Goal: Information Seeking & Learning: Learn about a topic

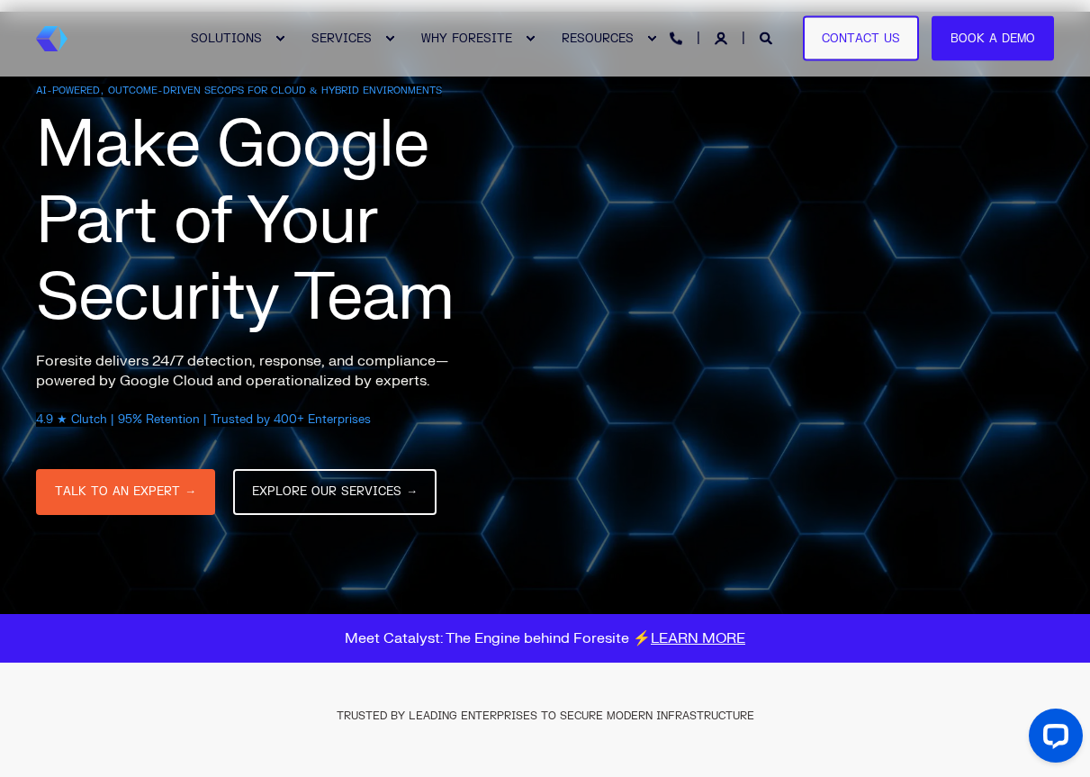
scroll to position [102, 0]
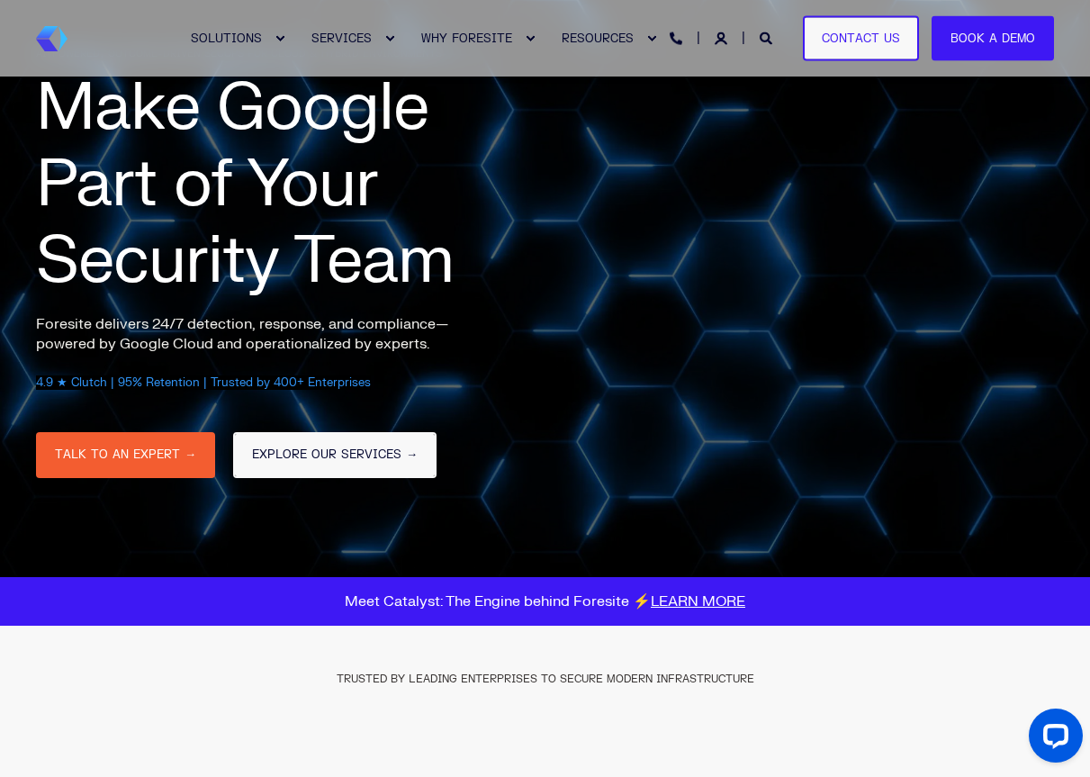
click at [375, 440] on link "EXPLORE OUR SERVICES →" at bounding box center [334, 455] width 203 height 46
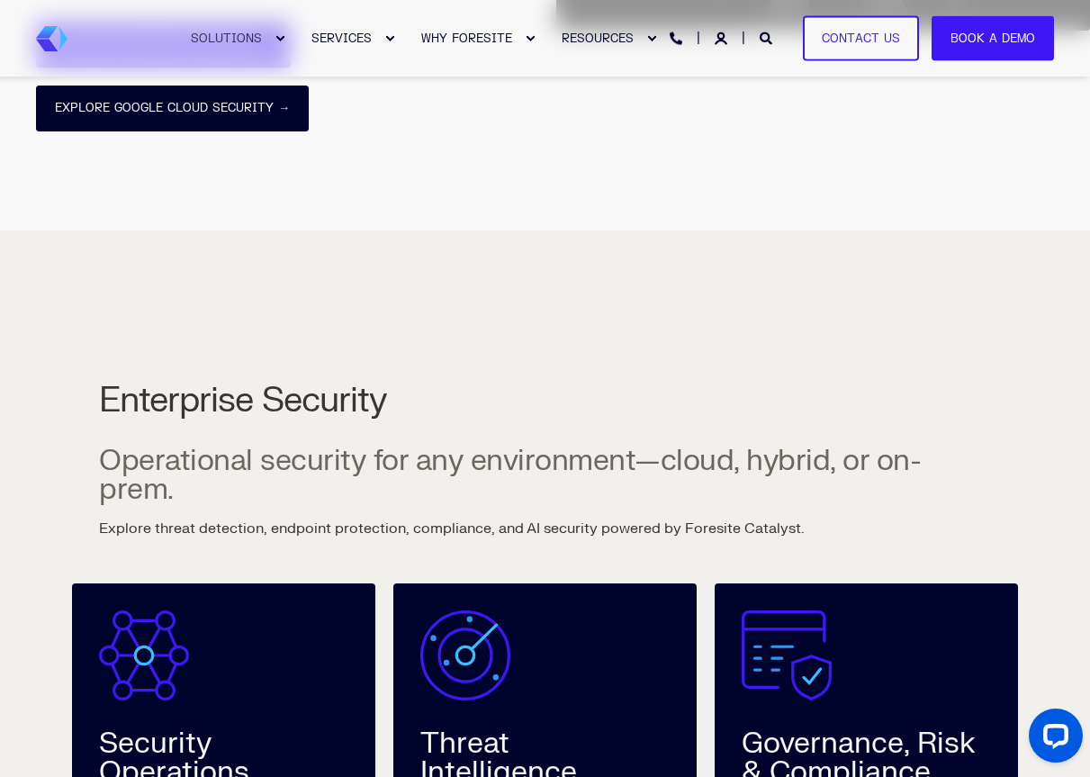
scroll to position [912, 0]
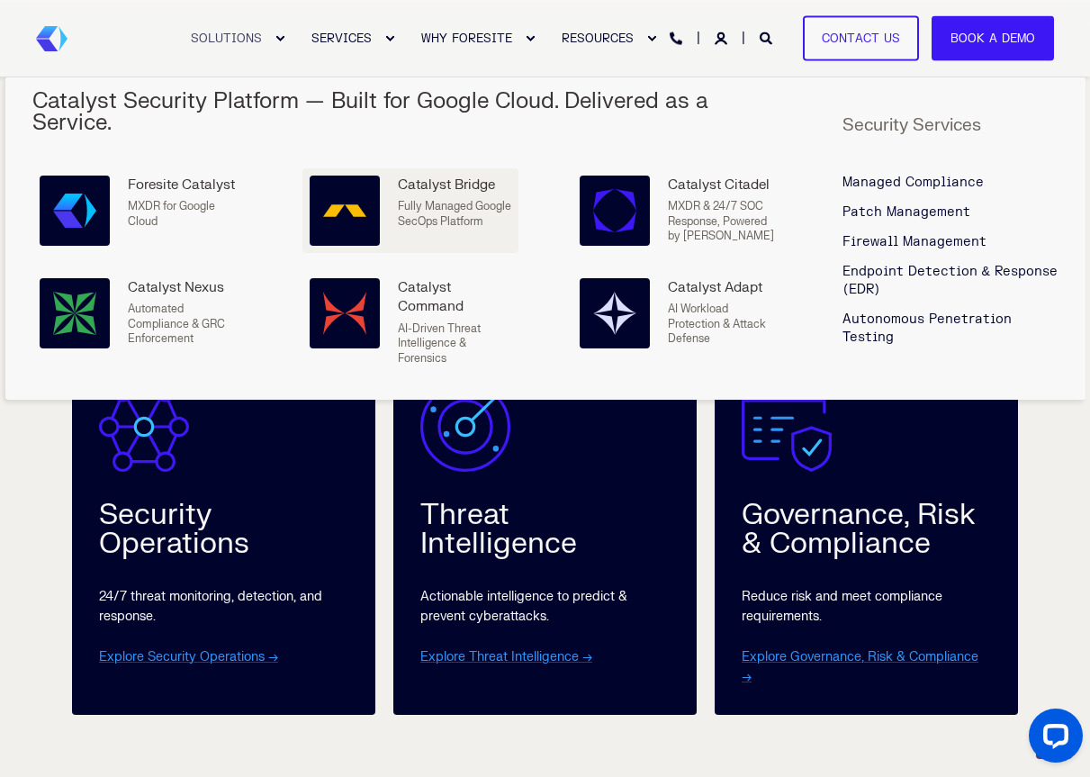
click at [446, 208] on p "Fully Managed Google SecOps Platform" at bounding box center [454, 214] width 113 height 30
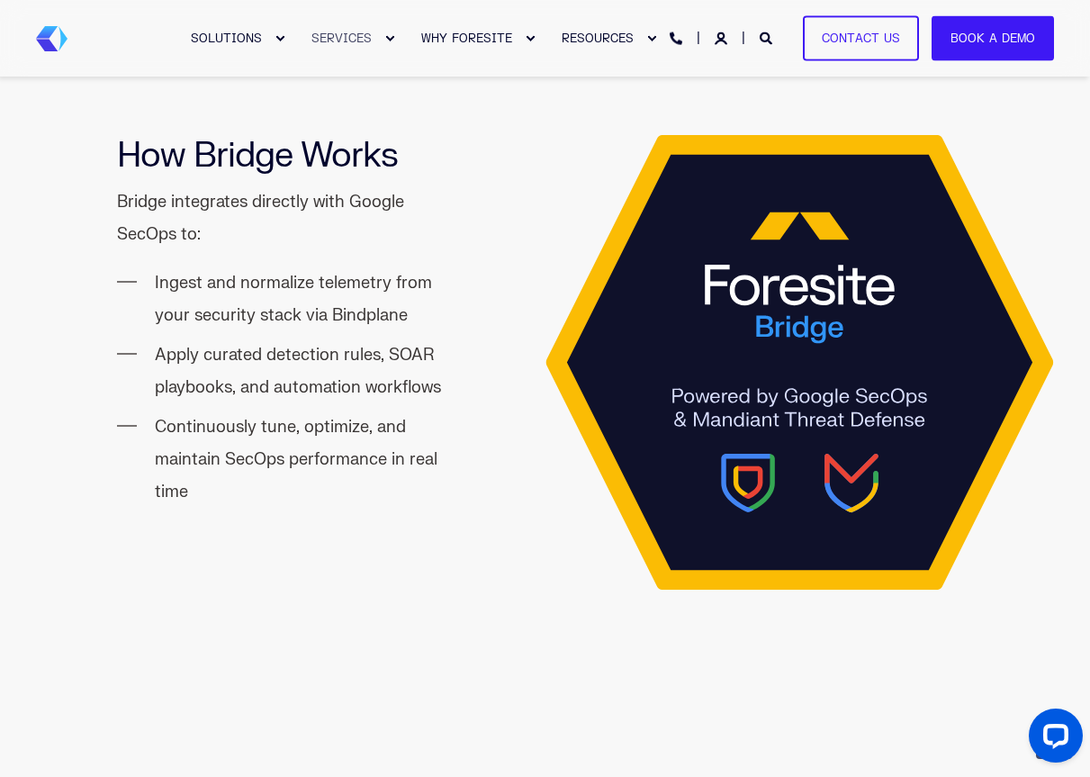
scroll to position [1850, 0]
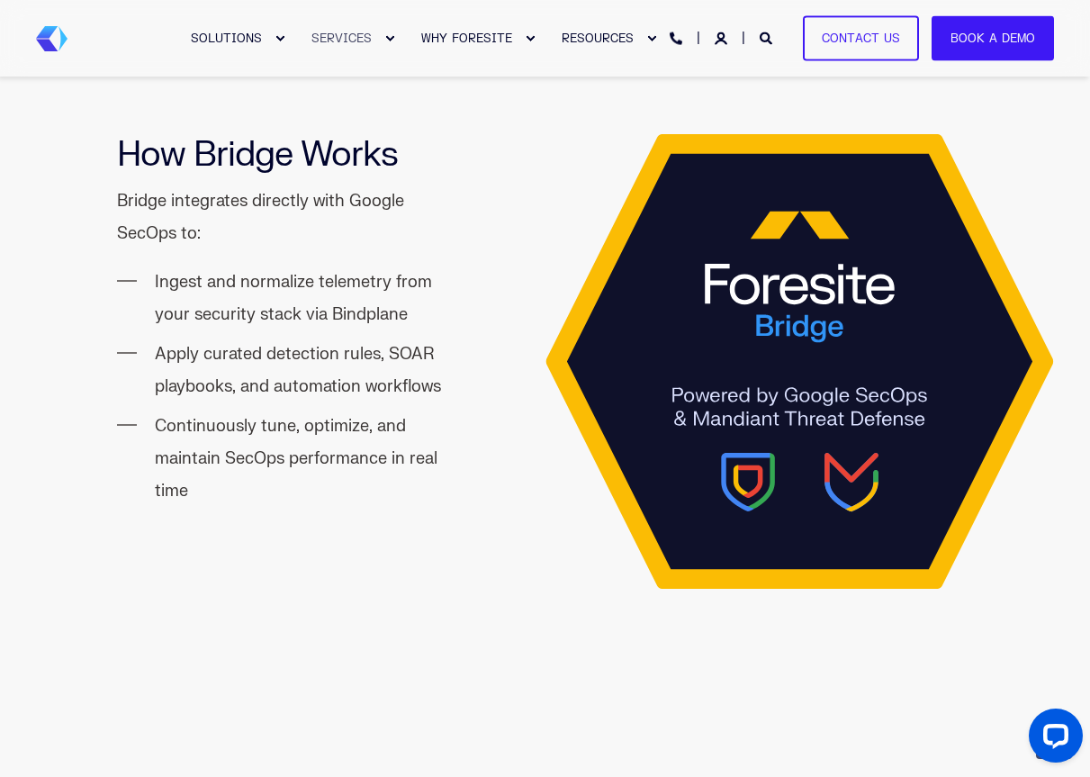
click at [328, 281] on li "Ingest and normalize telemetry from your security stack via Bindplane" at bounding box center [310, 299] width 310 height 65
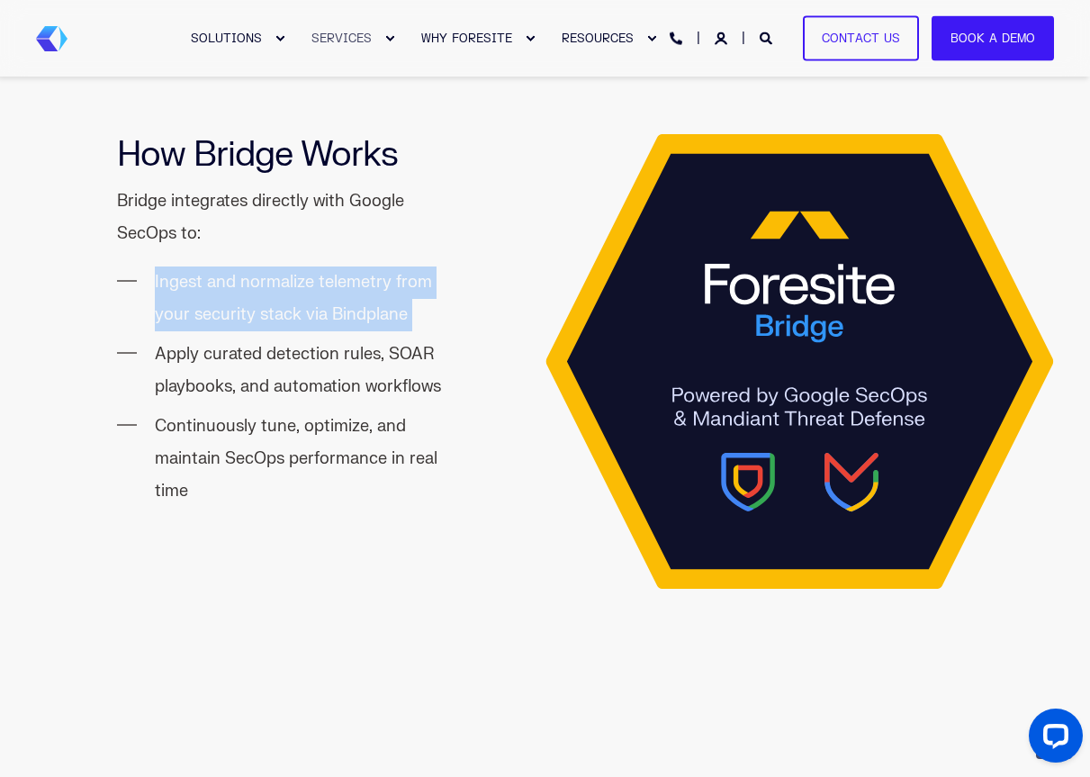
click at [328, 281] on li "Ingest and normalize telemetry from your security stack via Bindplane" at bounding box center [310, 299] width 310 height 65
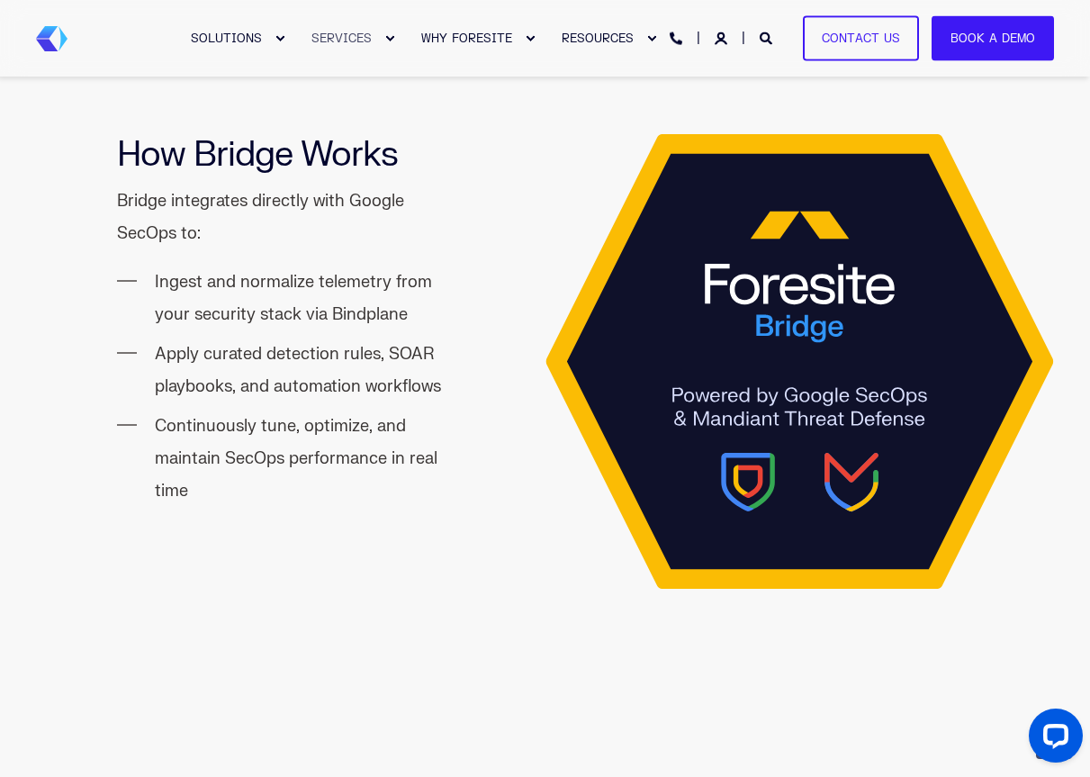
click at [303, 359] on li "Apply curated detection rules, SOAR playbooks, and automation workflows" at bounding box center [310, 371] width 310 height 65
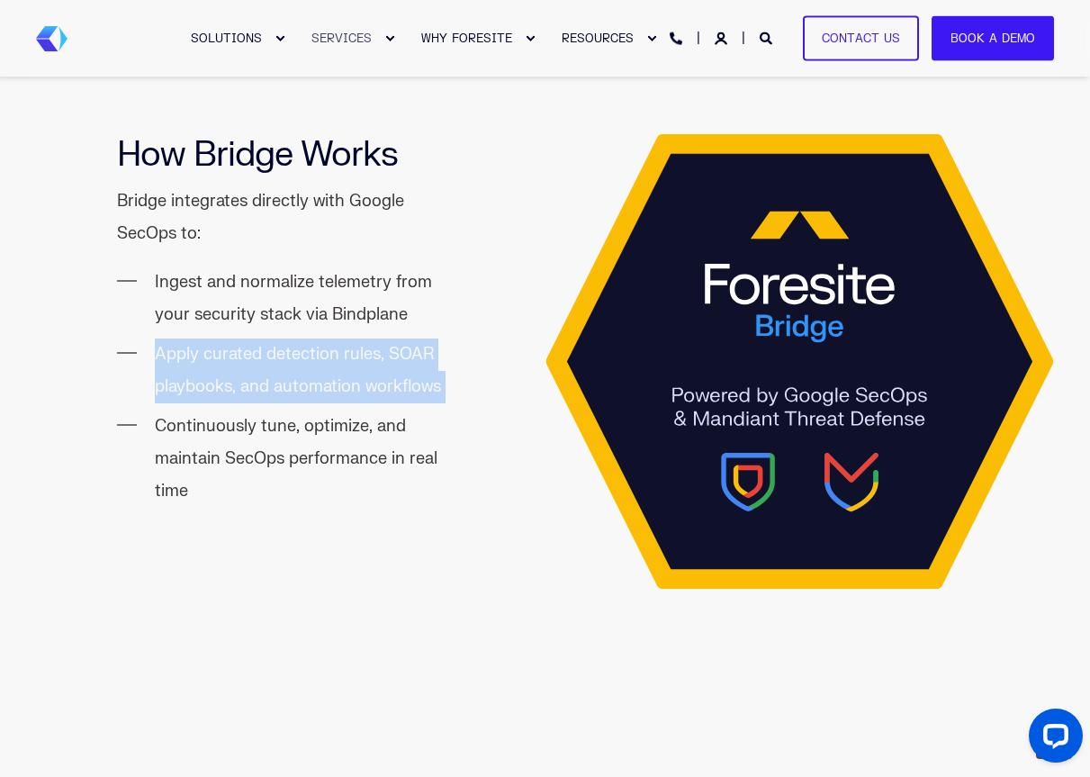
click at [303, 359] on li "Apply curated detection rules, SOAR playbooks, and automation workflows" at bounding box center [310, 371] width 310 height 65
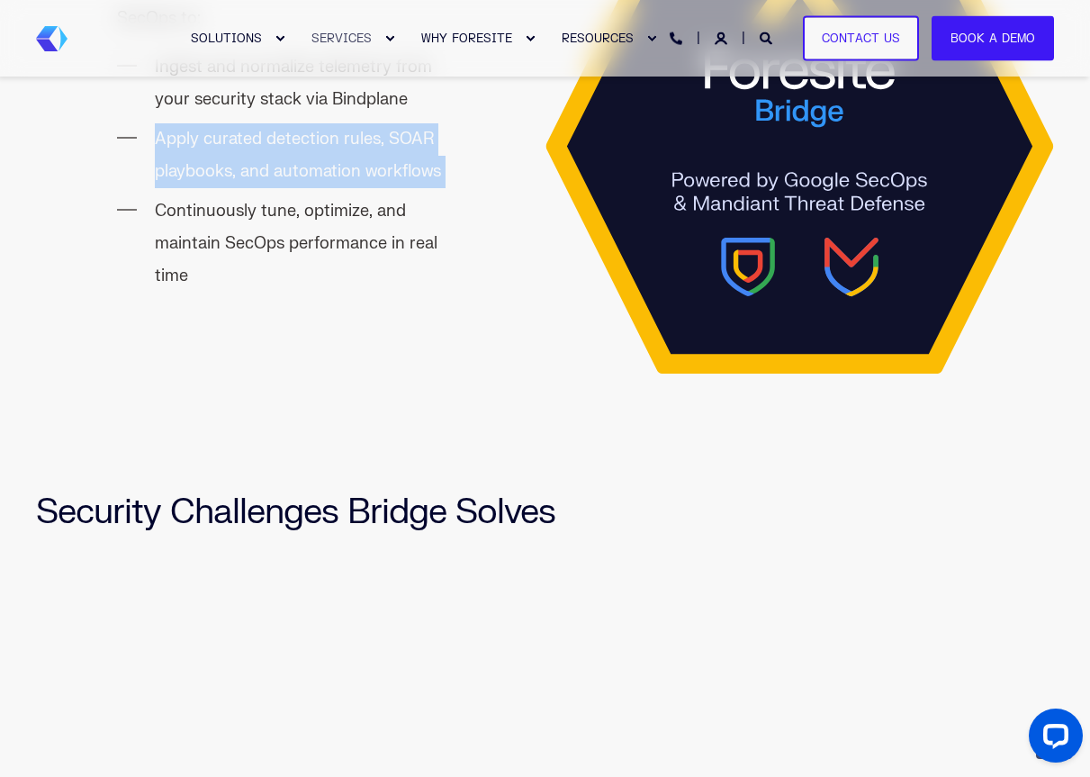
scroll to position [2078, 0]
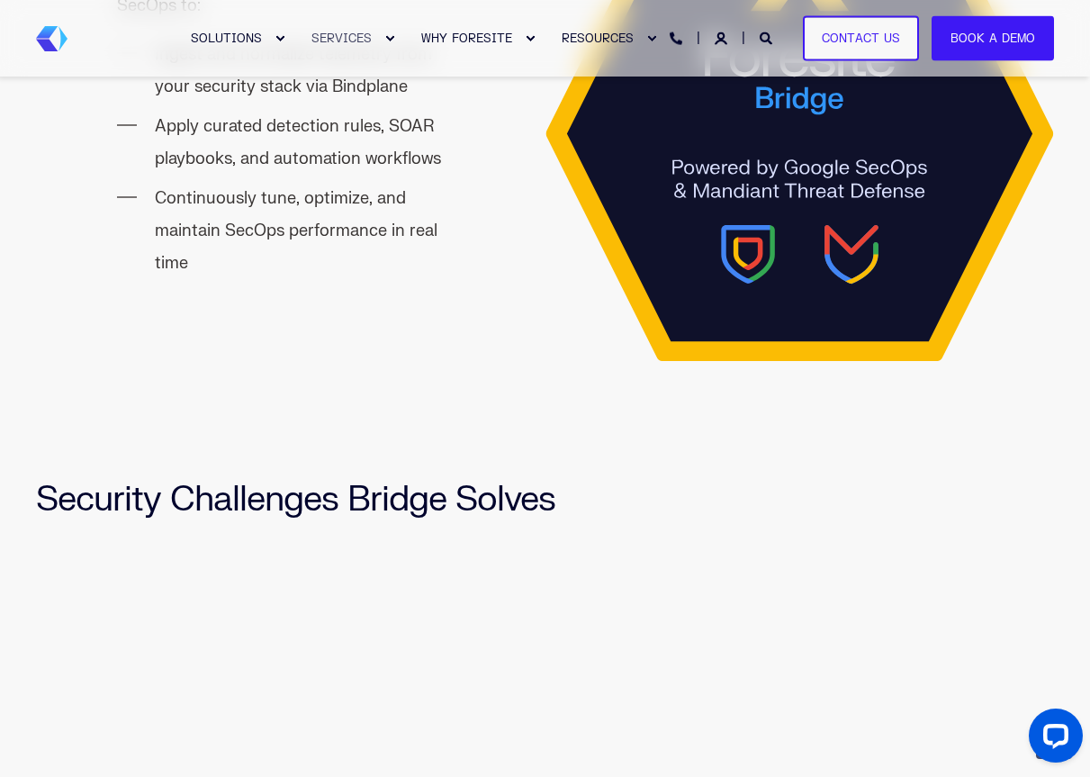
click at [317, 224] on li "Continuously tune, optimize, and maintain SecOps performance in real time" at bounding box center [310, 231] width 310 height 97
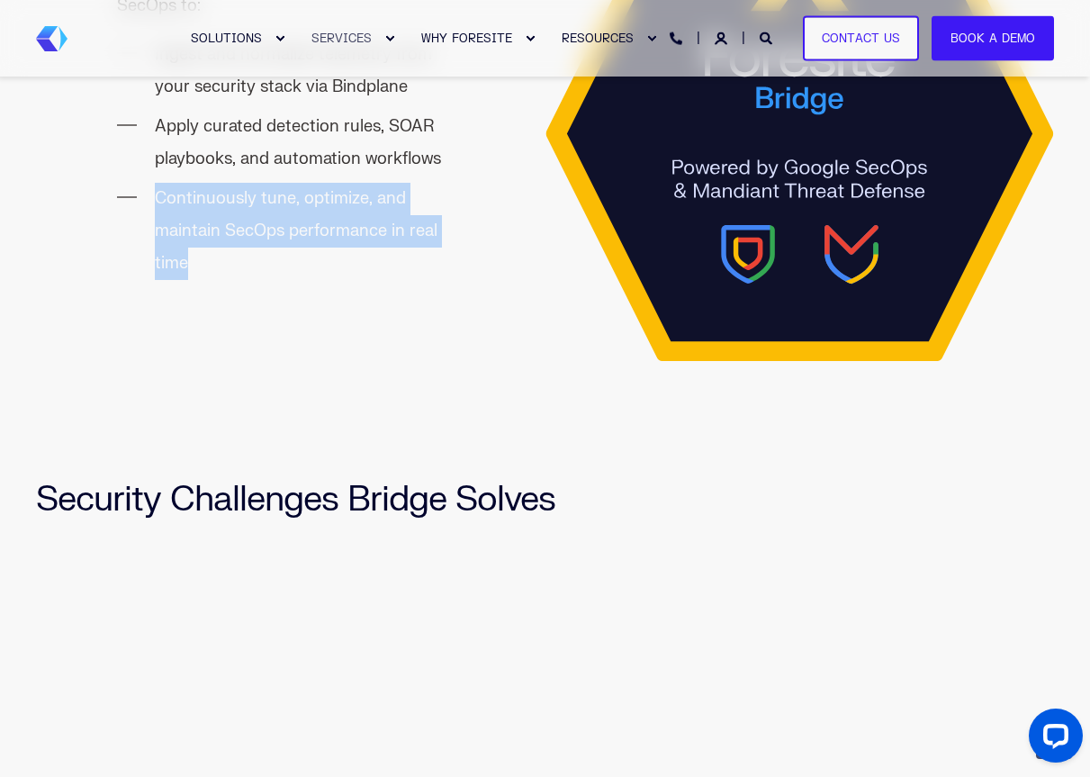
click at [317, 224] on li "Continuously tune, optimize, and maintain SecOps performance in real time" at bounding box center [310, 231] width 310 height 97
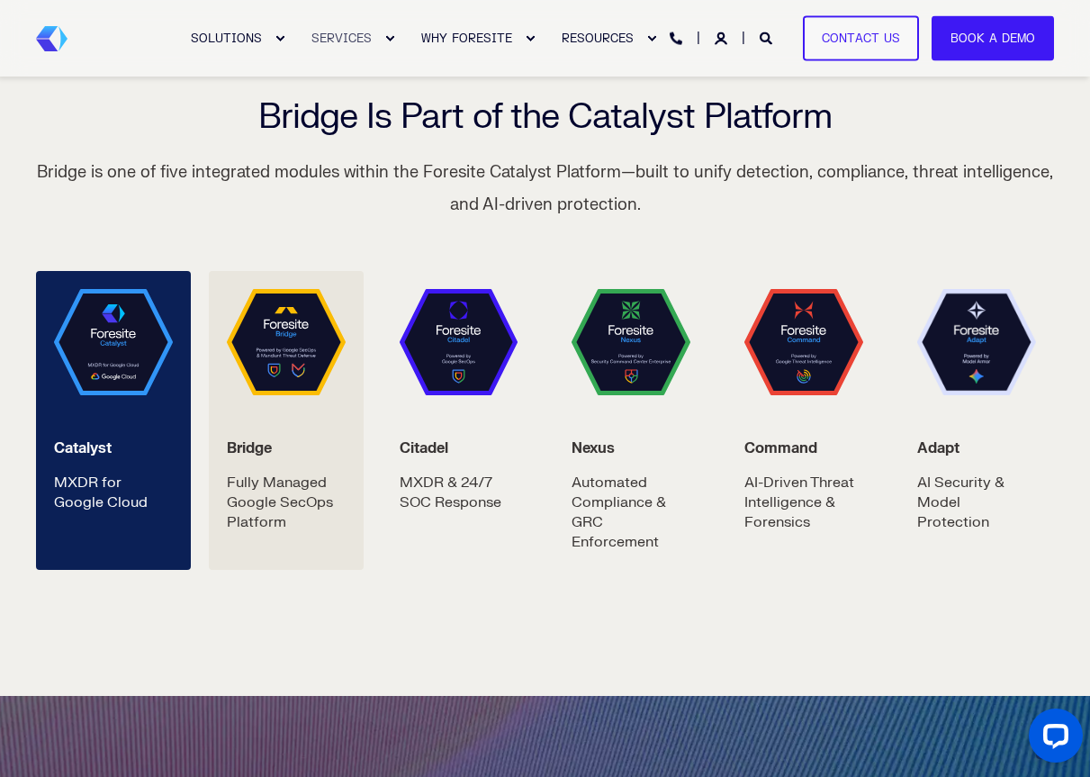
scroll to position [2998, 0]
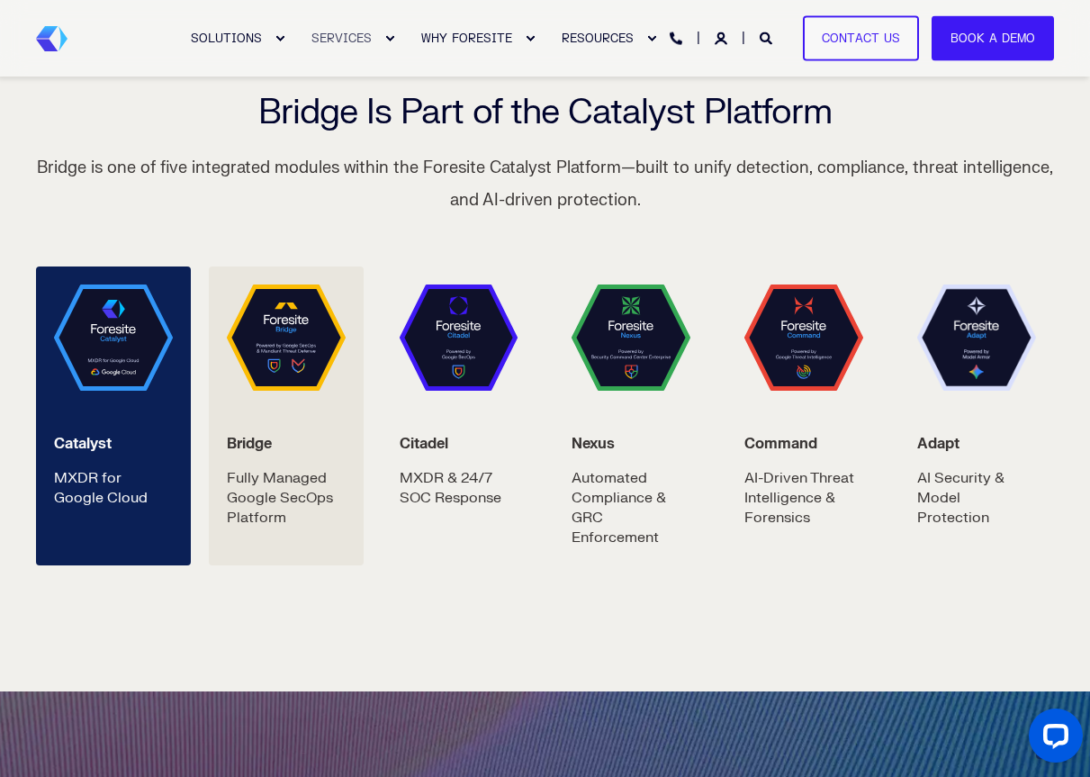
click at [254, 354] on img at bounding box center [286, 338] width 119 height 106
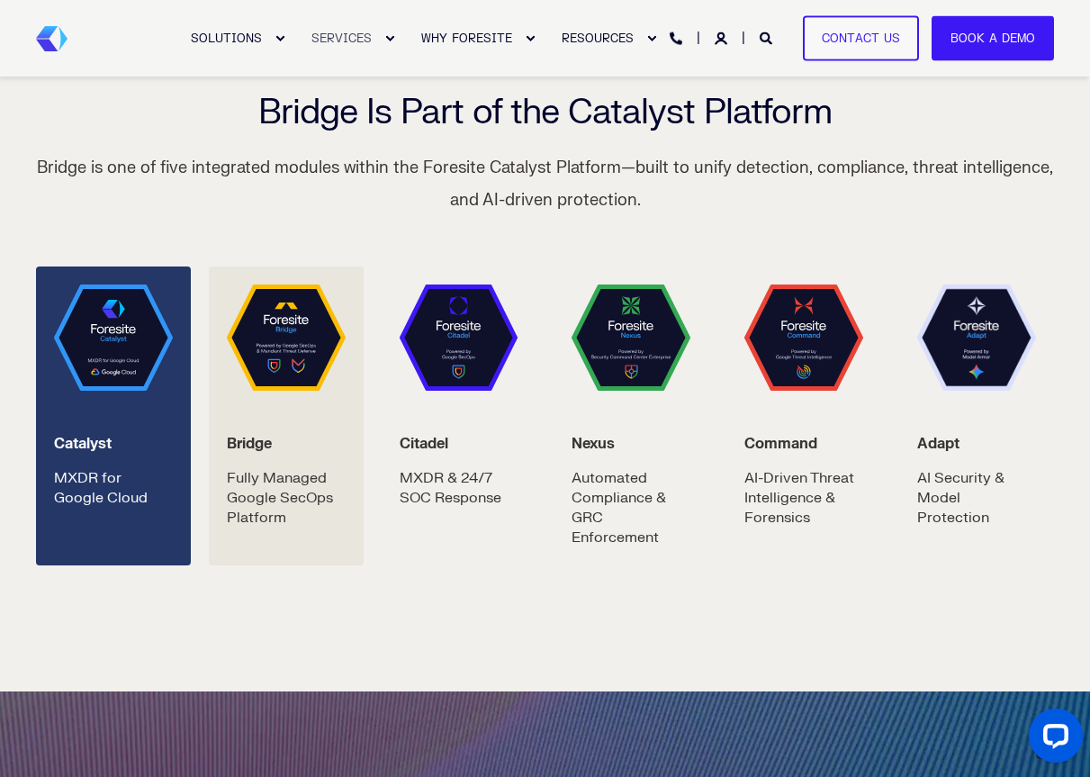
click at [128, 448] on p "Catalyst" at bounding box center [113, 444] width 119 height 20
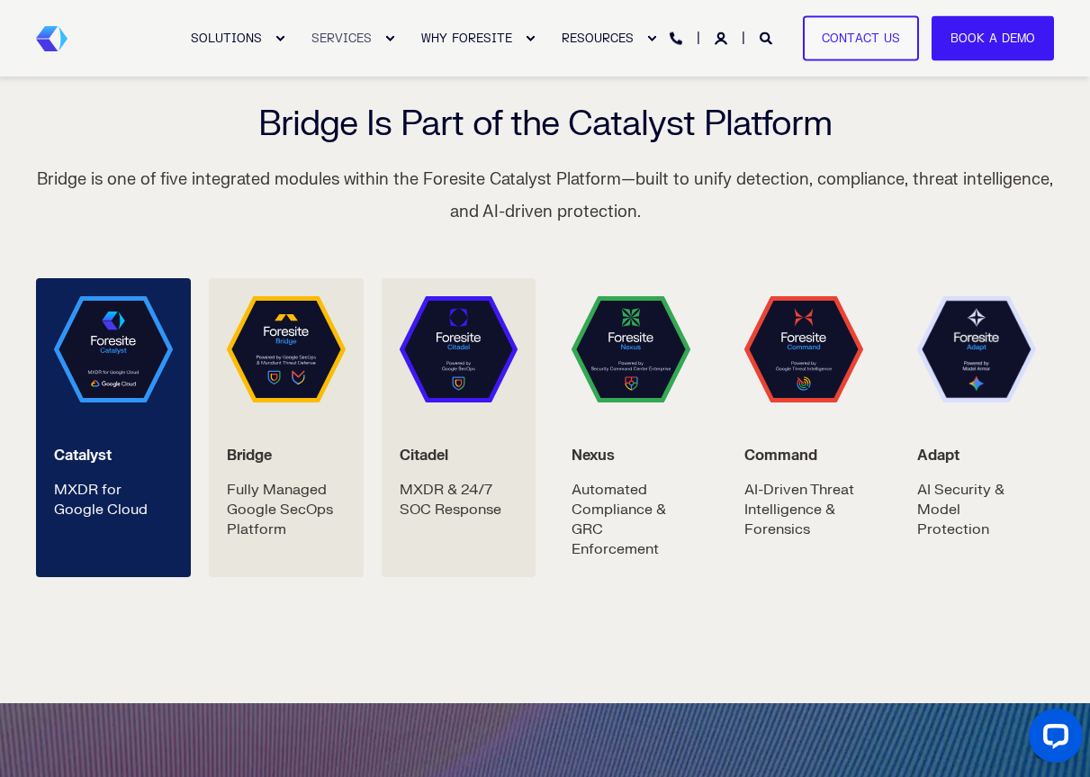
scroll to position [2998, 0]
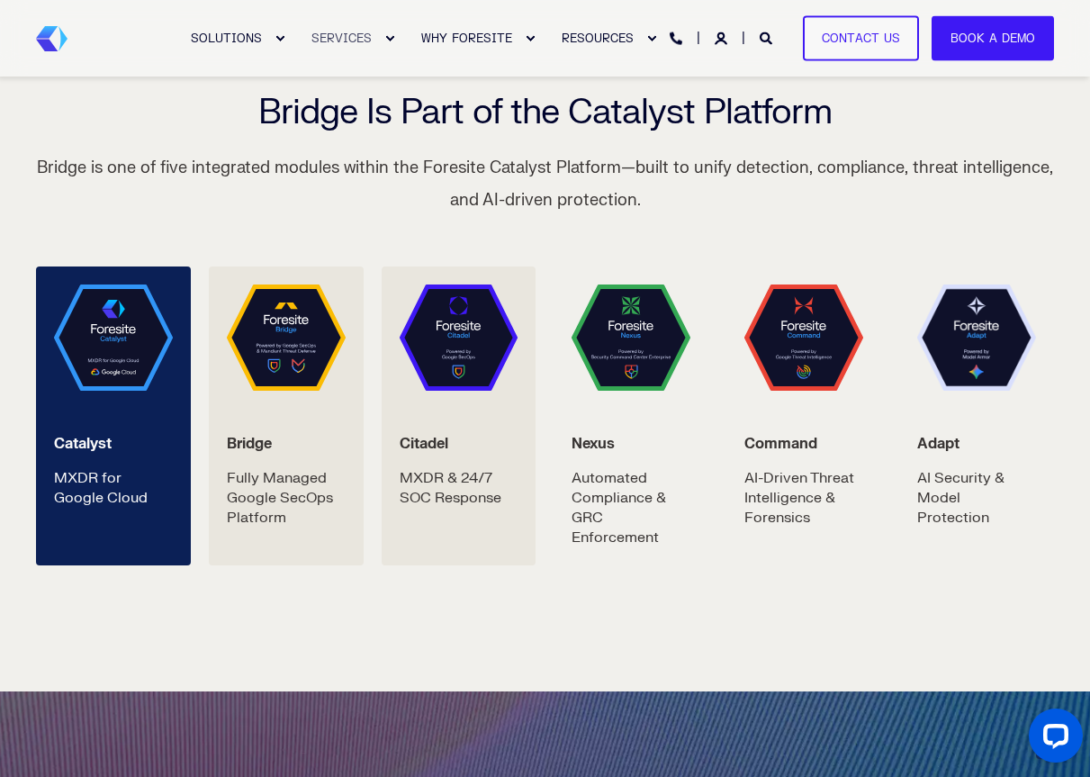
click at [484, 367] on img at bounding box center [459, 338] width 119 height 106
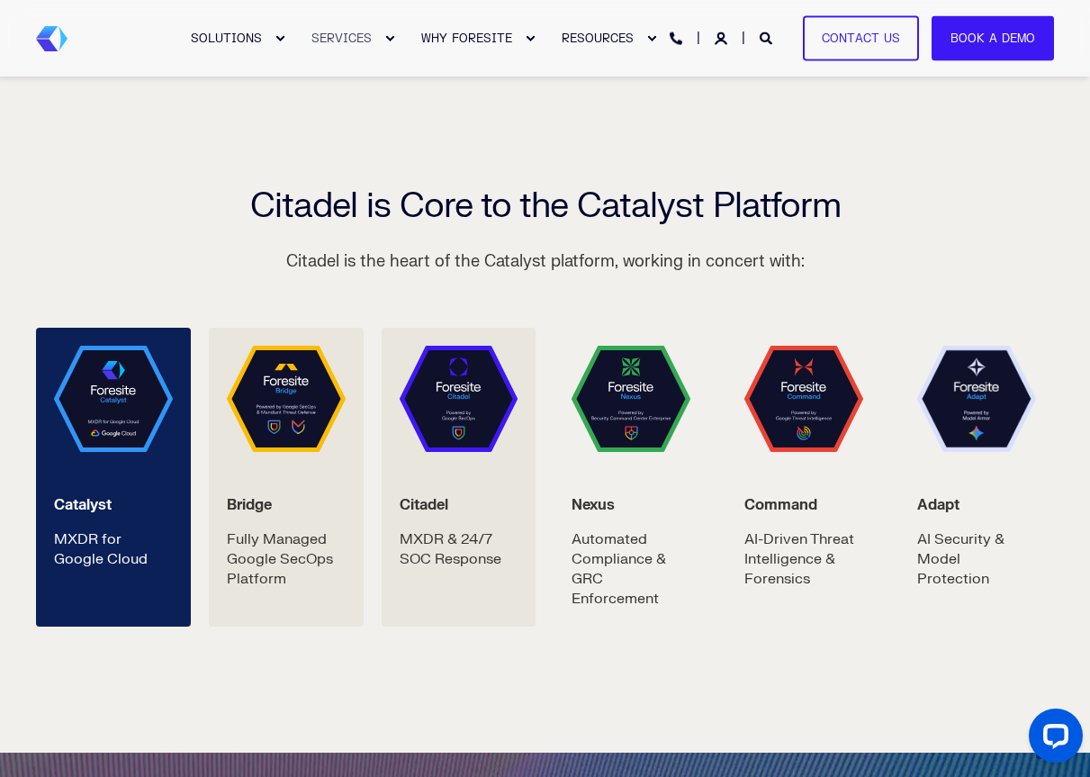
scroll to position [2973, 0]
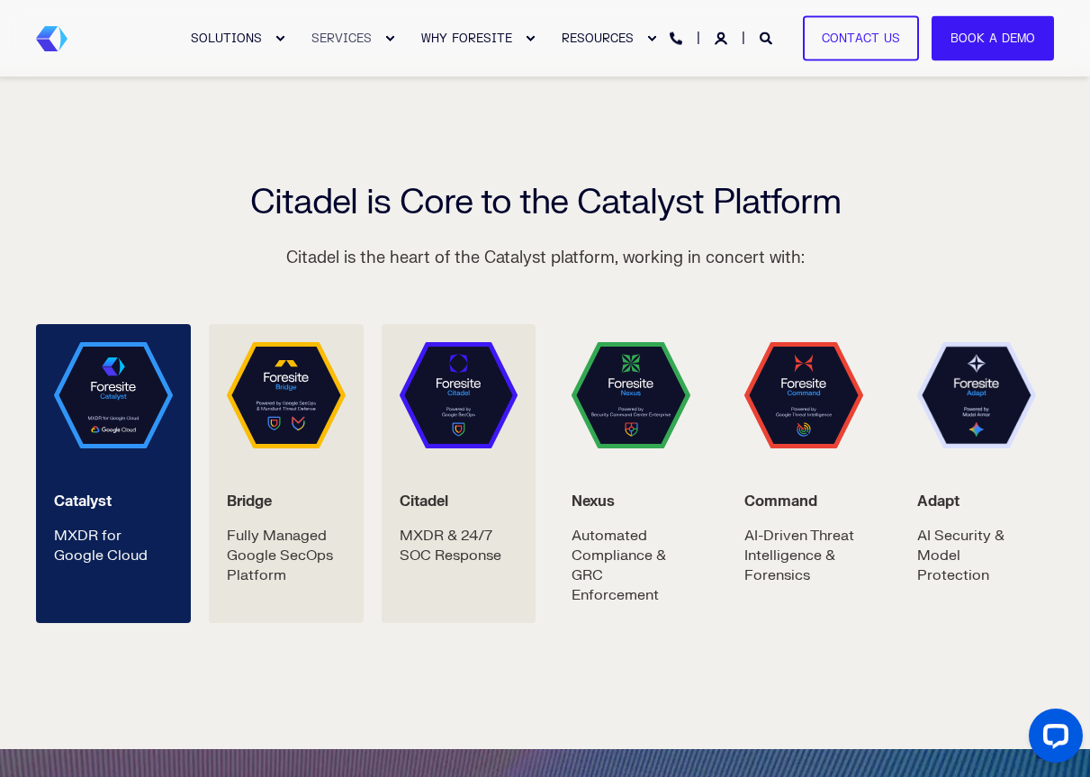
click at [316, 502] on p "Bridge" at bounding box center [286, 502] width 119 height 20
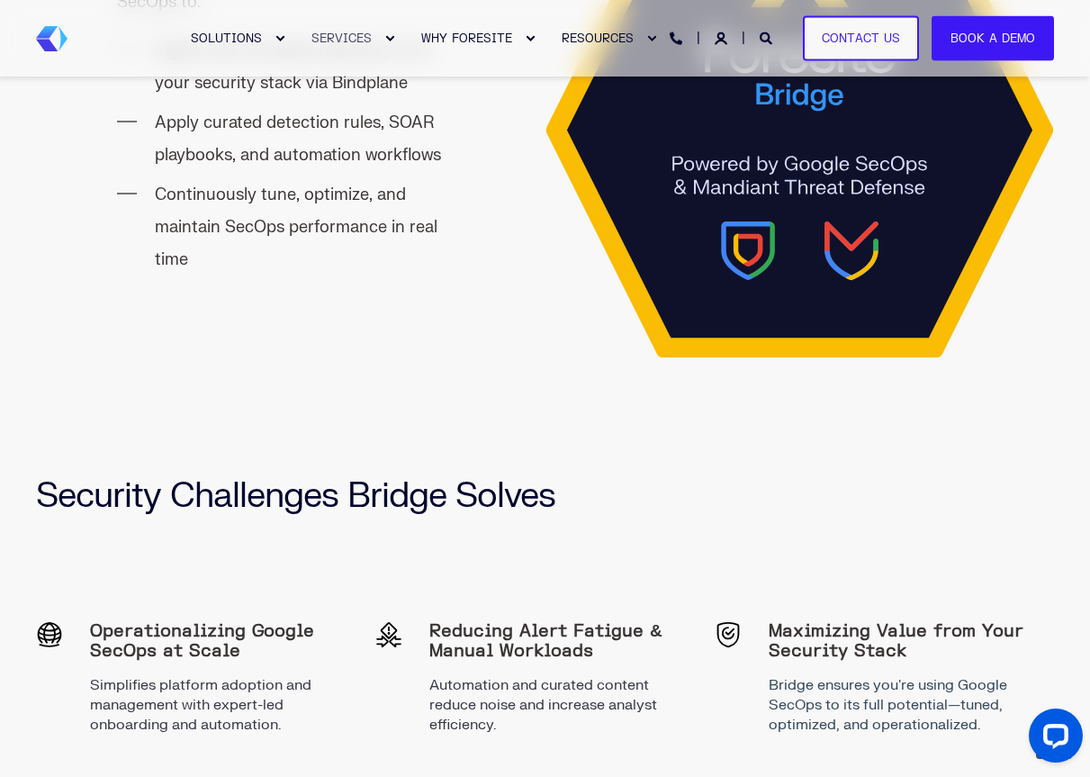
scroll to position [2055, 0]
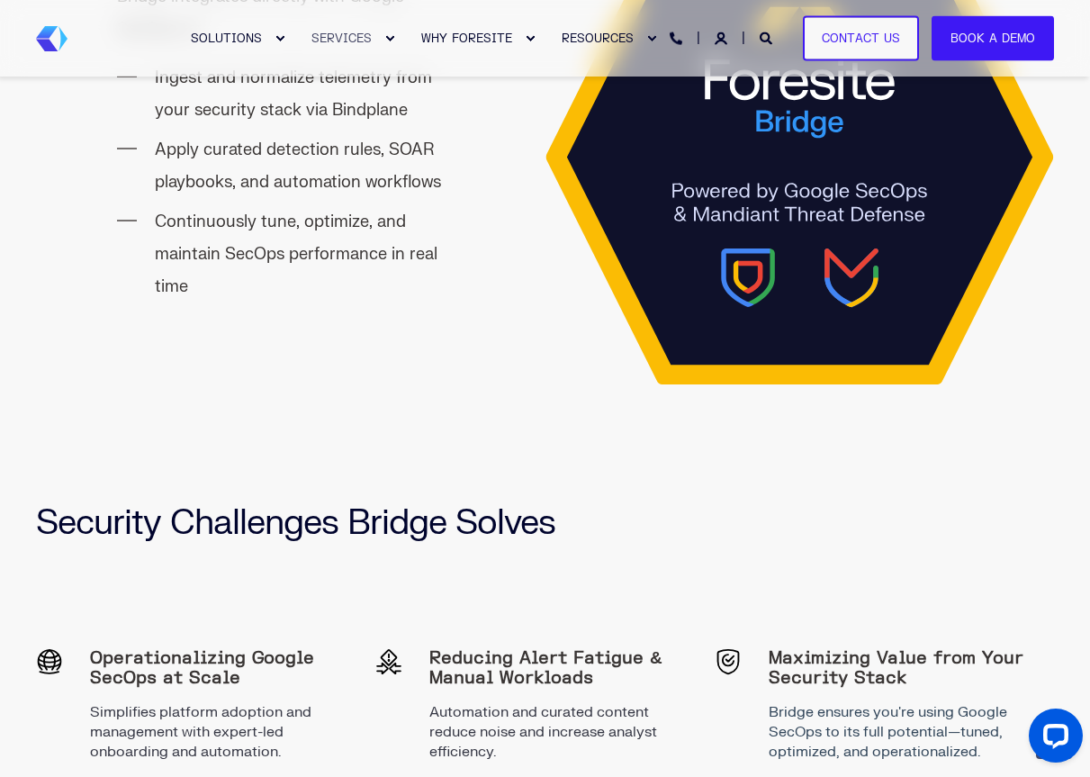
click at [393, 232] on li "Continuously tune, optimize, and maintain SecOps performance in real time" at bounding box center [310, 254] width 310 height 97
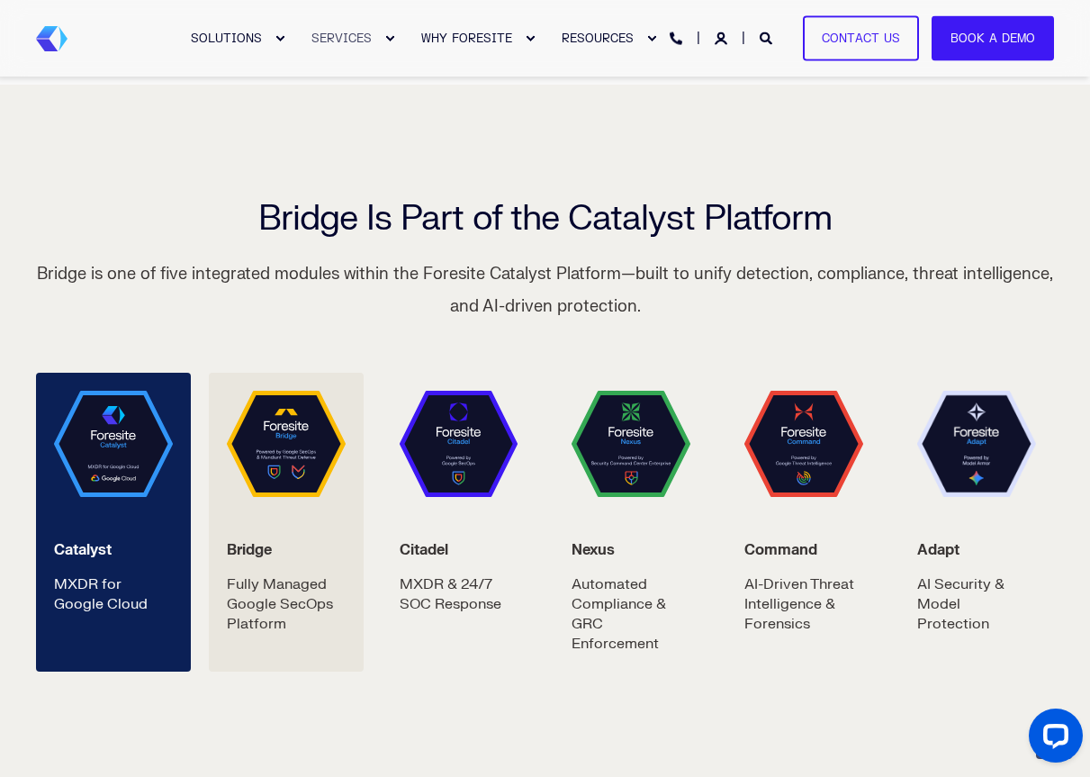
scroll to position [2906, 0]
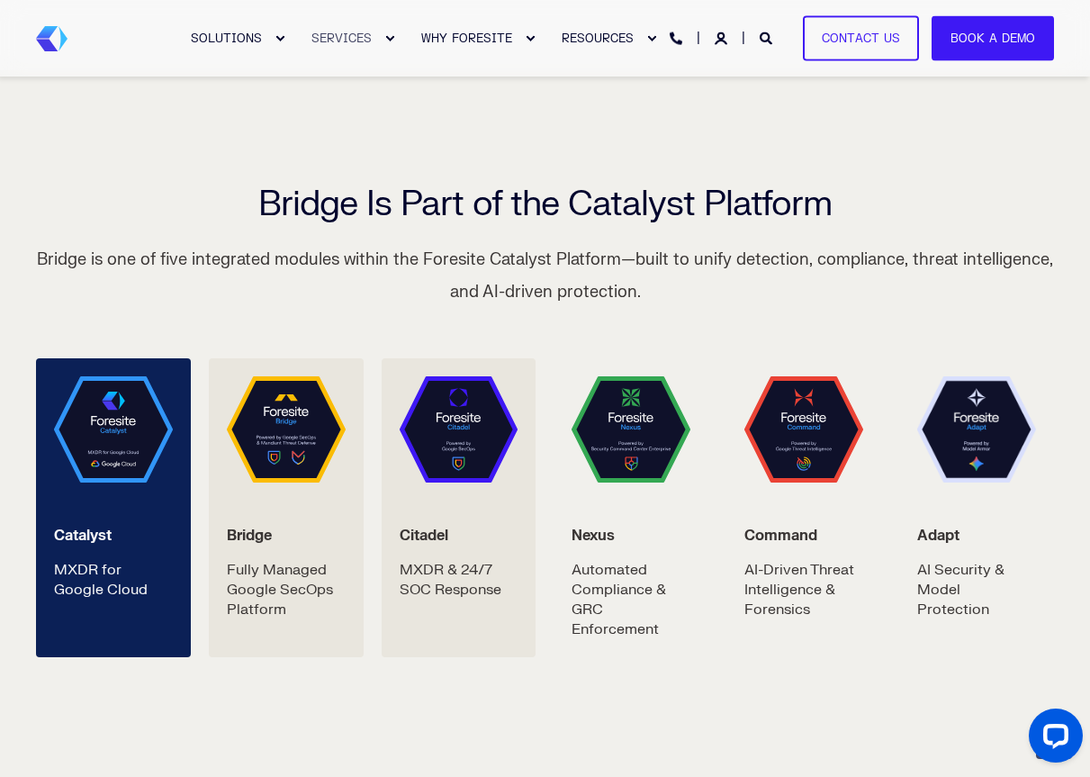
click at [453, 447] on img at bounding box center [459, 429] width 119 height 106
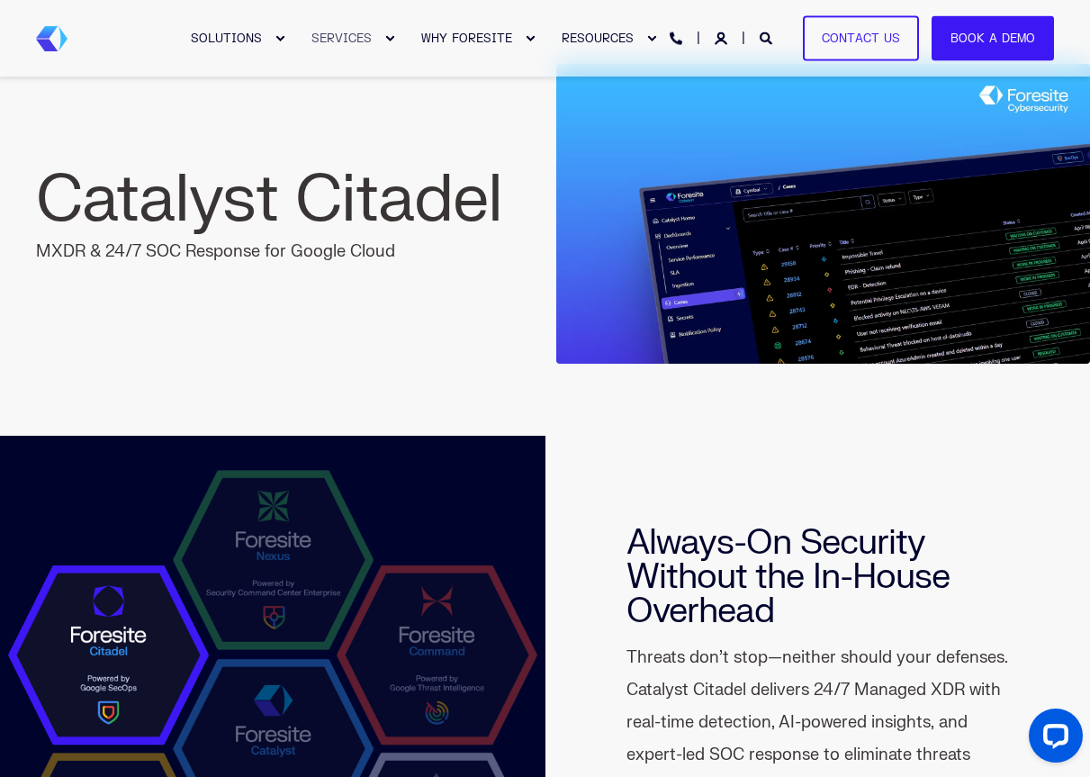
scroll to position [86, 0]
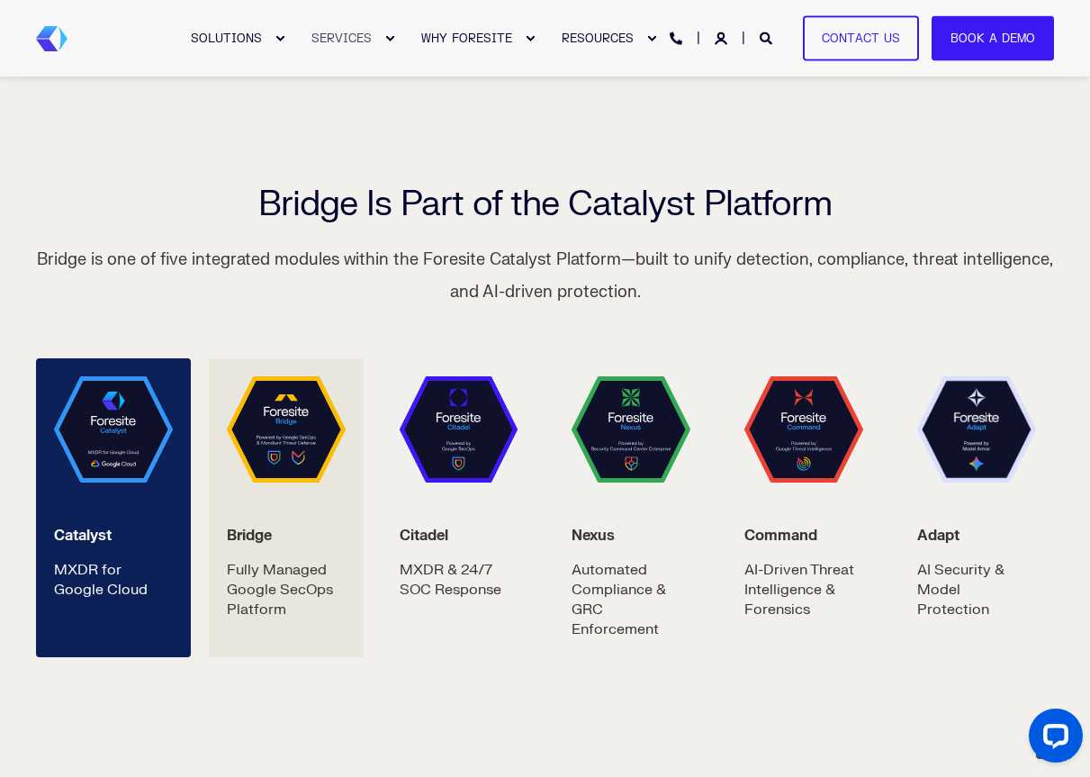
scroll to position [2804, 0]
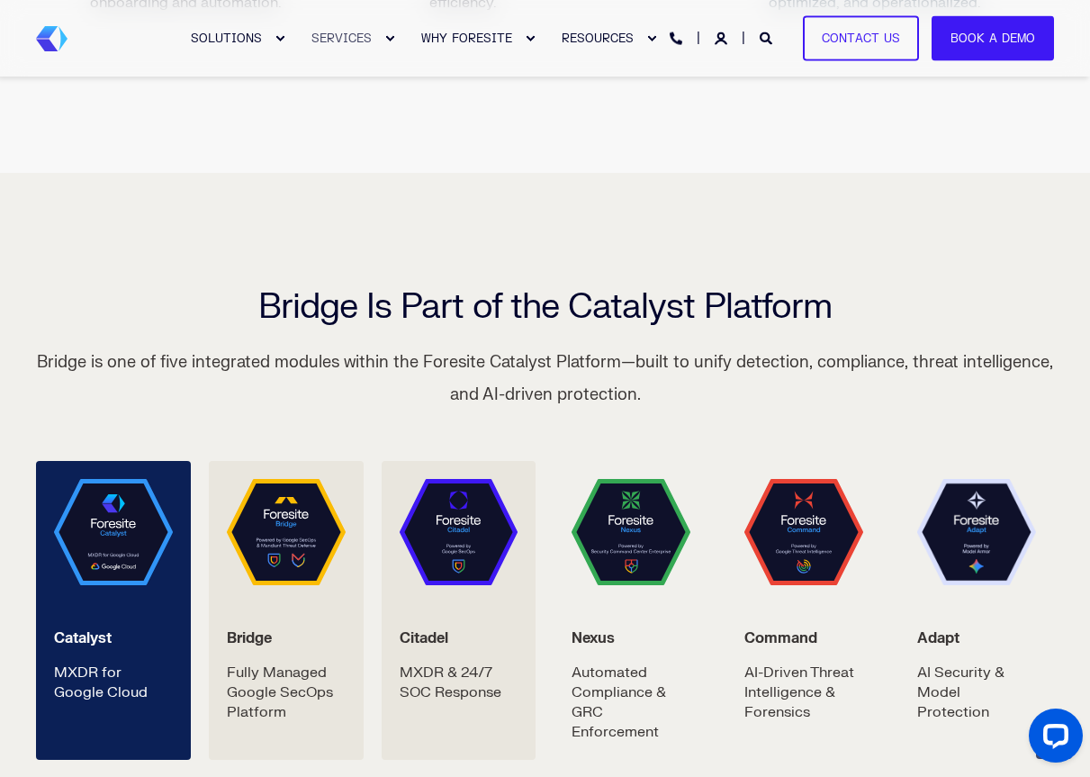
click at [461, 573] on img at bounding box center [459, 532] width 119 height 106
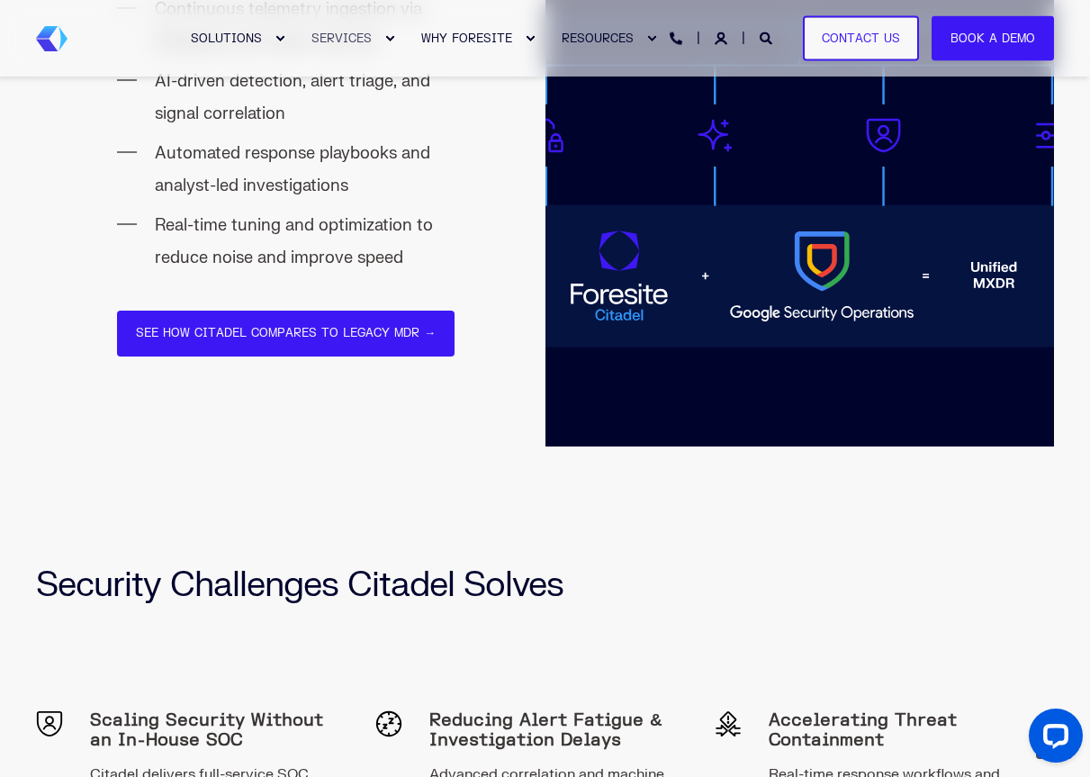
scroll to position [2050, 0]
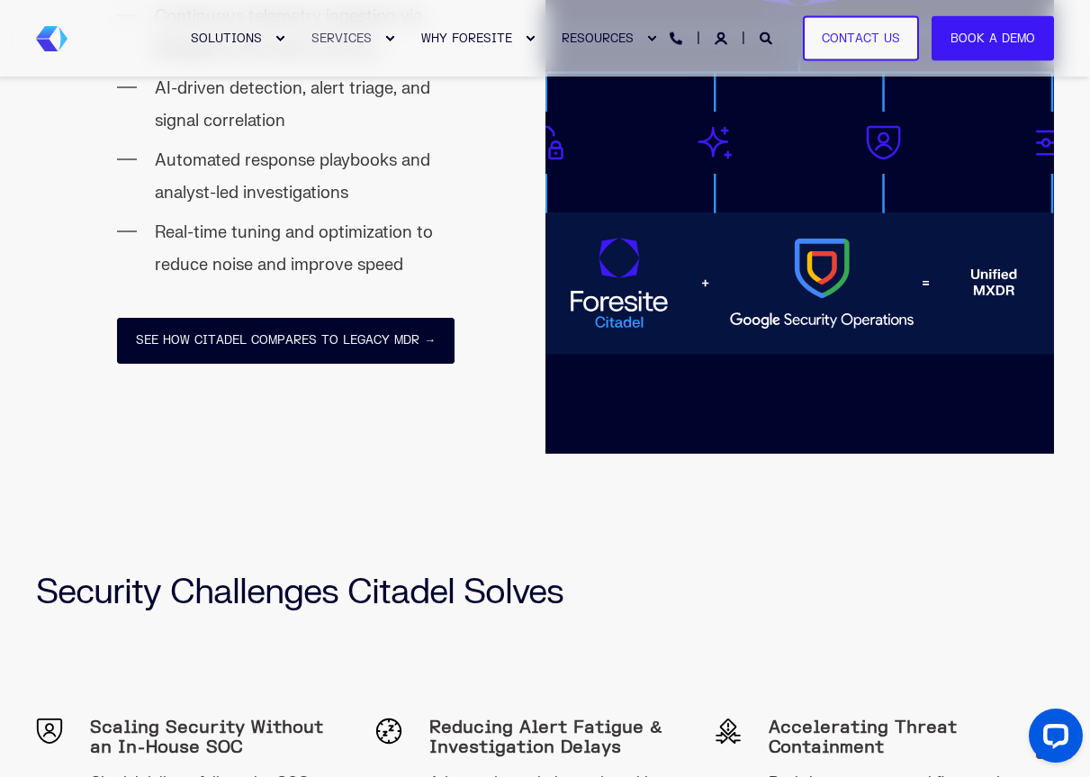
click at [408, 333] on link "See How Citadel Compares to Legacy MDR →" at bounding box center [286, 341] width 338 height 46
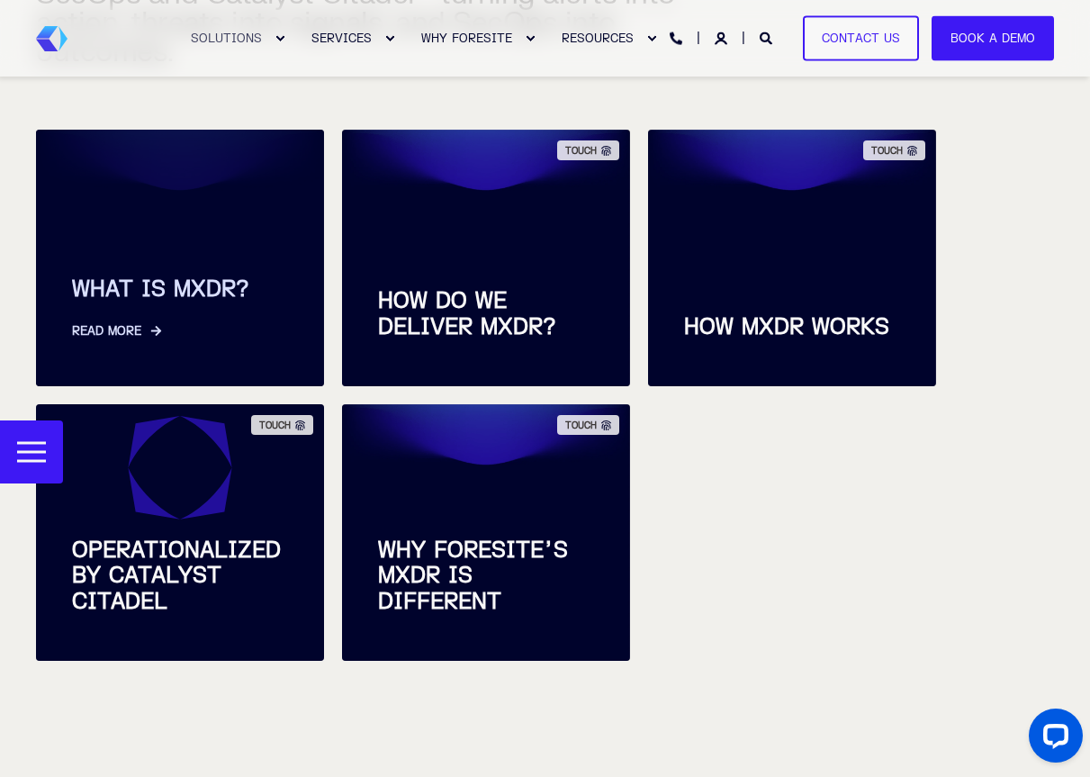
scroll to position [736, 0]
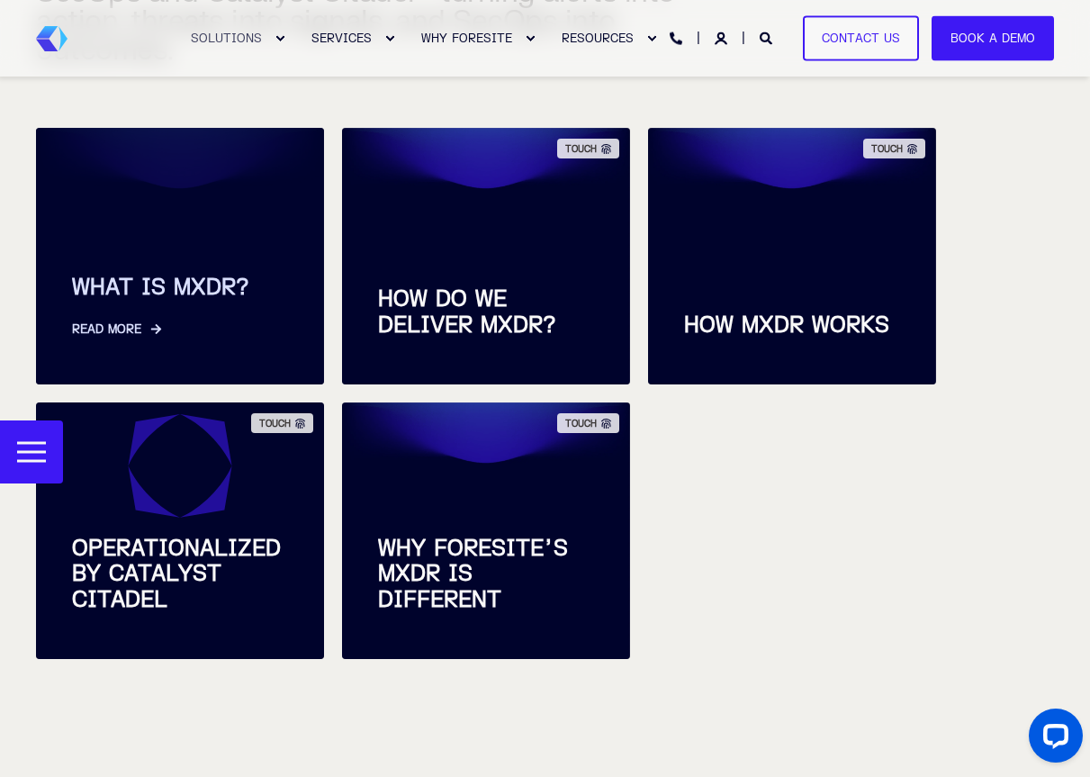
click at [169, 276] on span "WHAT IS MXDR?" at bounding box center [180, 289] width 216 height 26
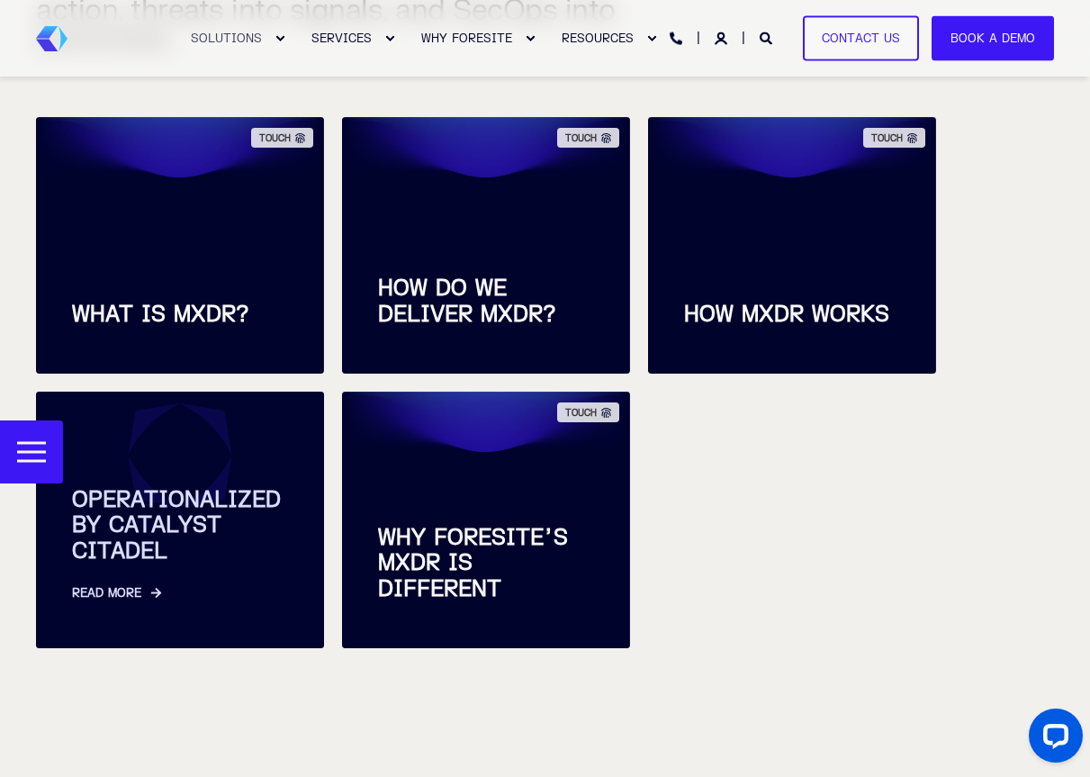
scroll to position [752, 0]
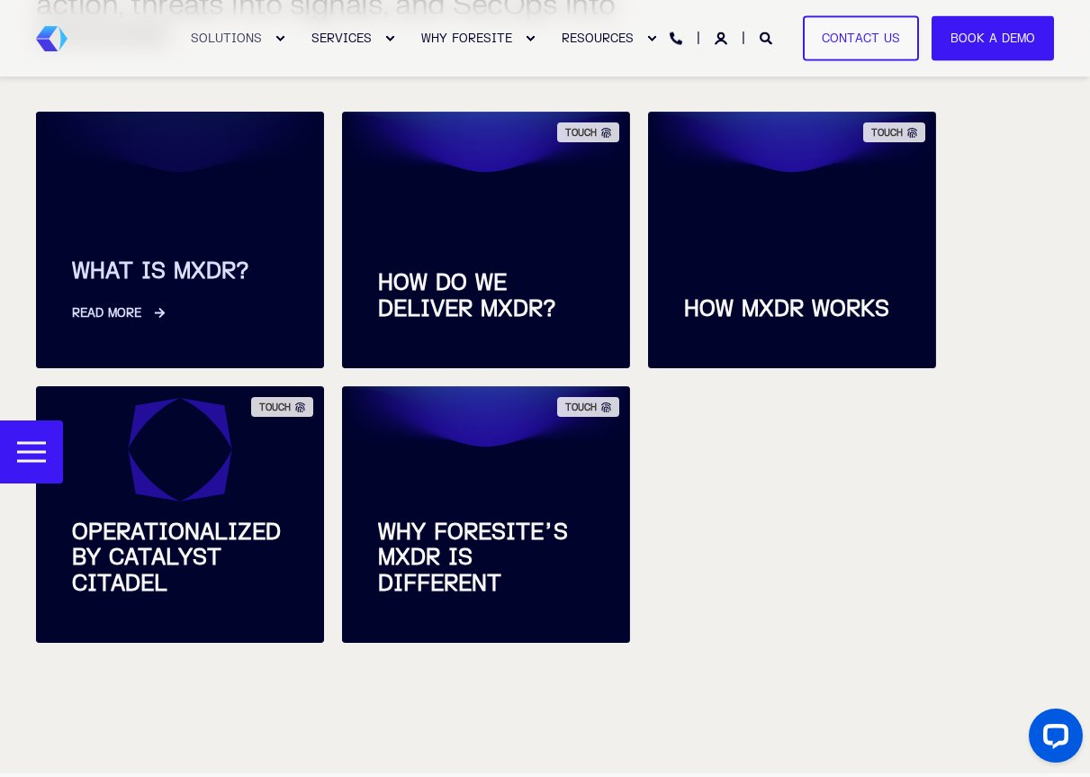
click at [122, 287] on link "Read More" at bounding box center [180, 304] width 216 height 38
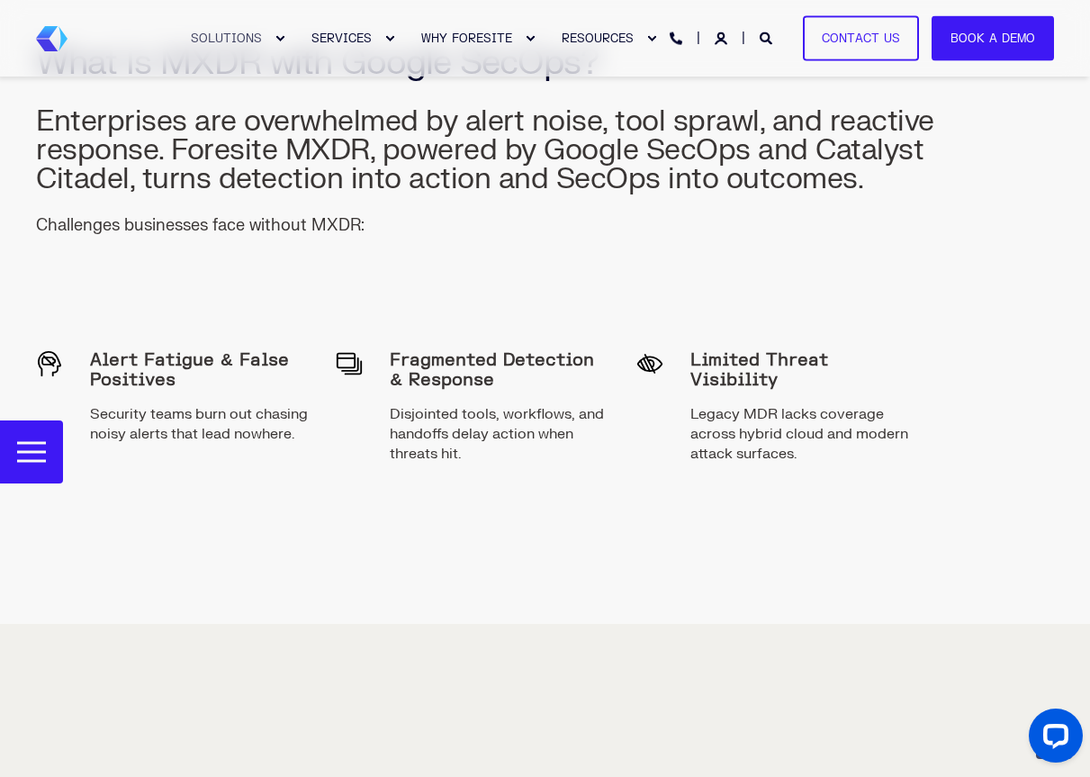
scroll to position [1603, 0]
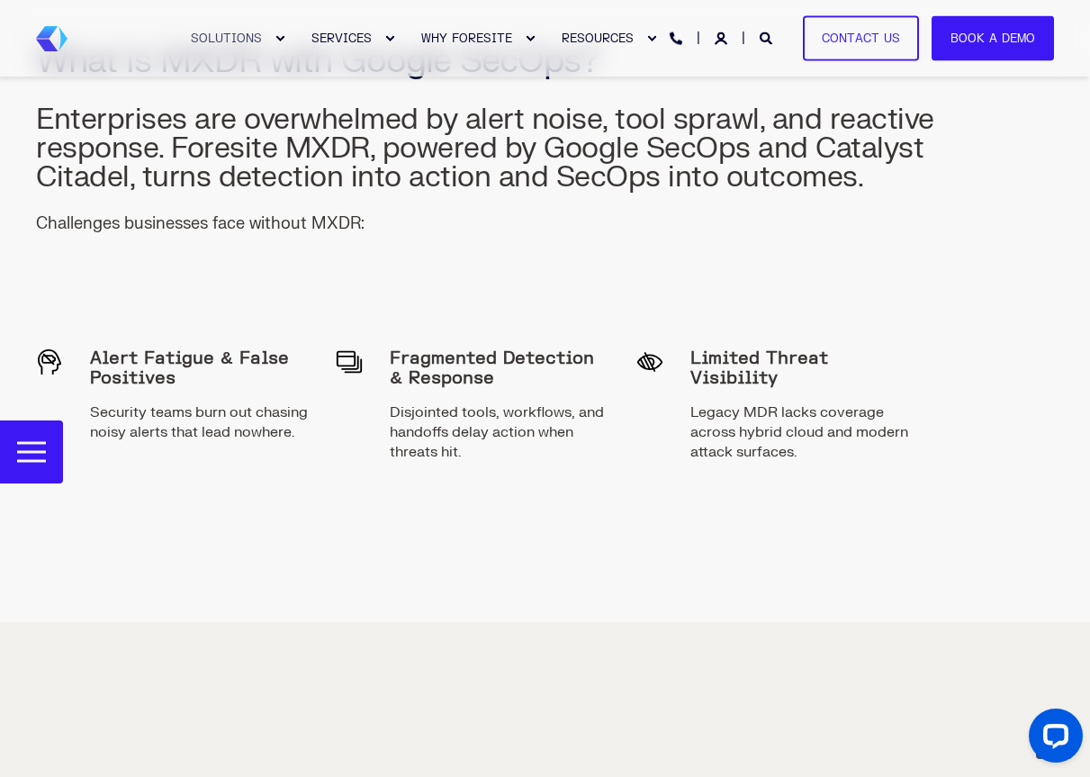
click at [251, 402] on span "Security teams burn out chasing noisy alerts that lead nowhere." at bounding box center [199, 432] width 219 height 60
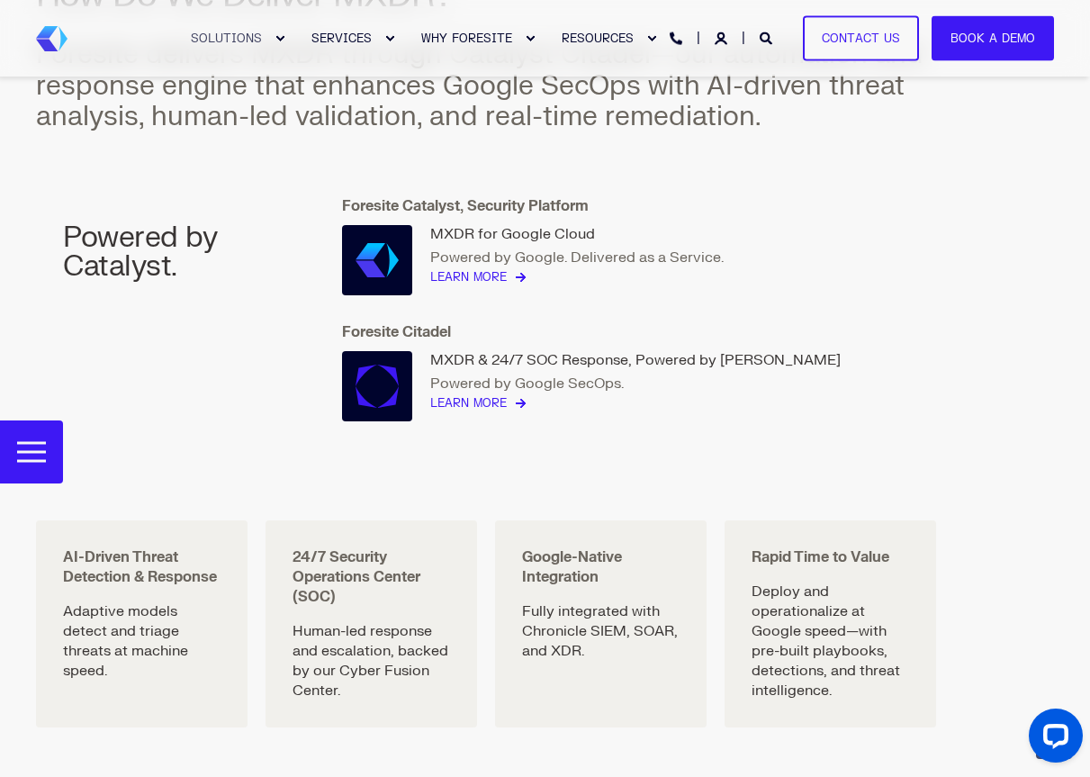
scroll to position [2267, 0]
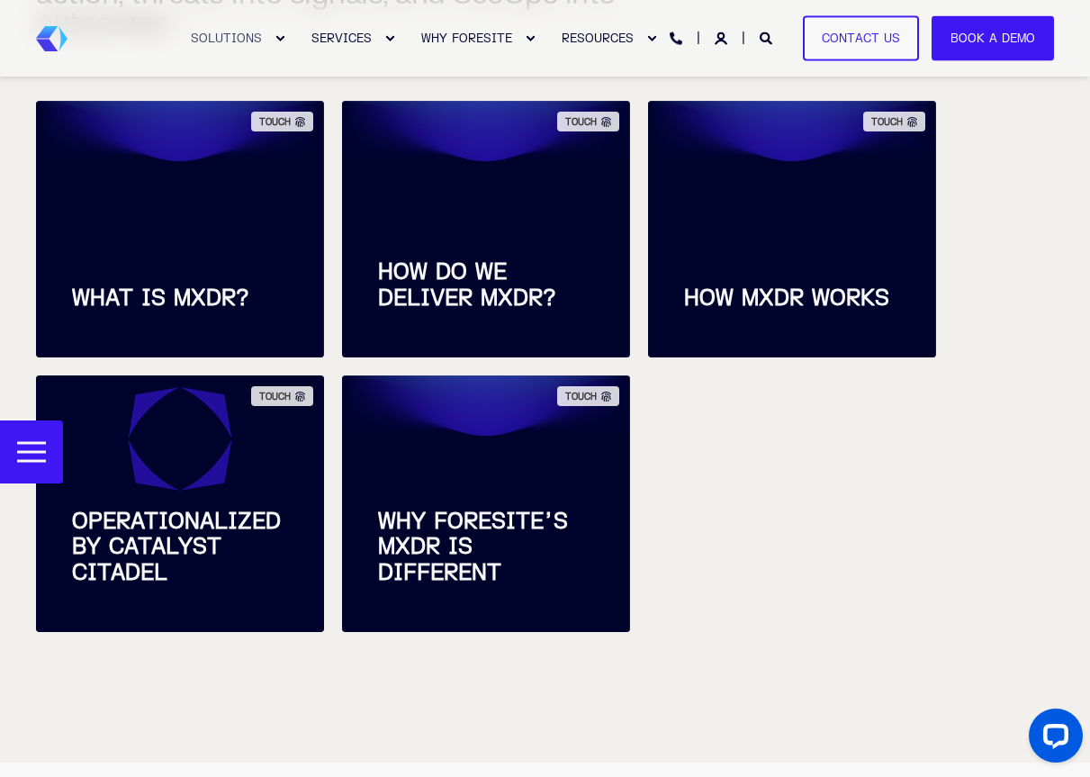
scroll to position [752, 0]
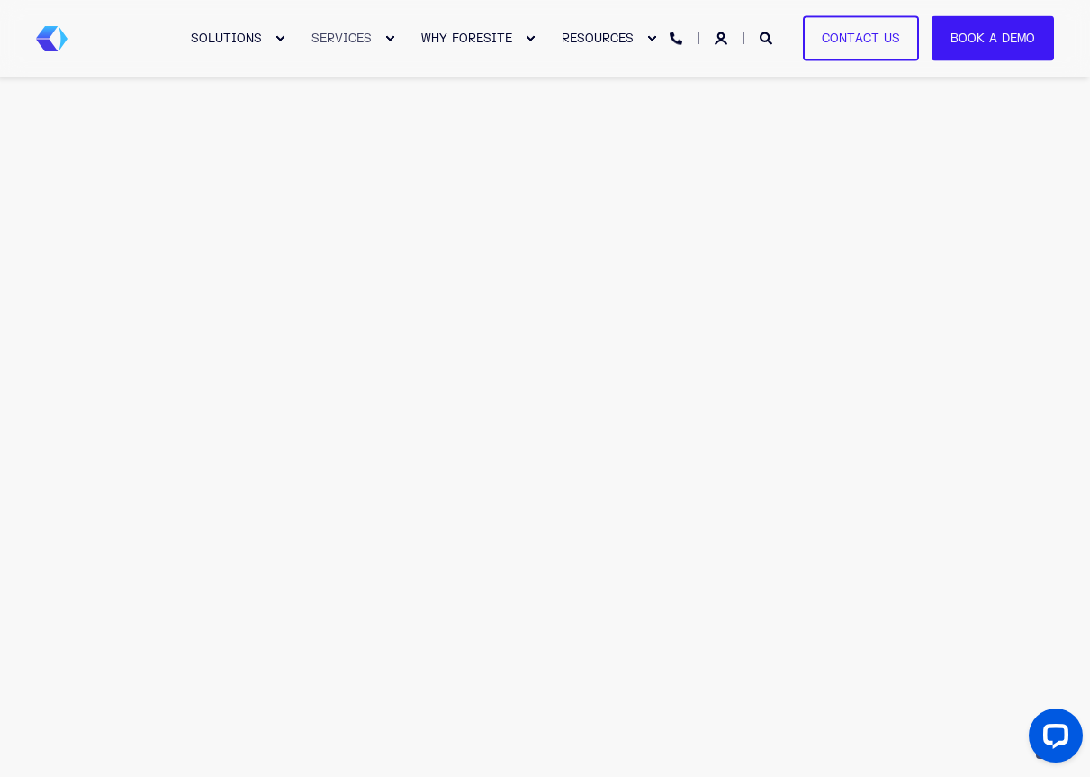
scroll to position [2050, 0]
